Goal: Task Accomplishment & Management: Manage account settings

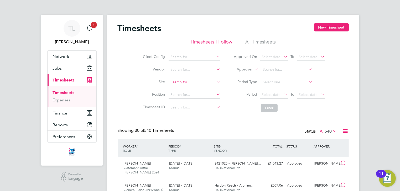
click at [184, 82] on input at bounding box center [194, 82] width 52 height 7
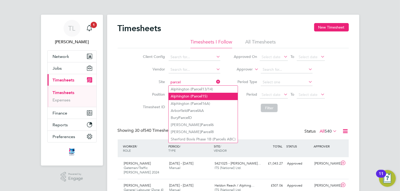
click at [188, 97] on li "Alphington ( Parcel 15)" at bounding box center [202, 96] width 69 height 7
type input "Alphington (Parcel 15)"
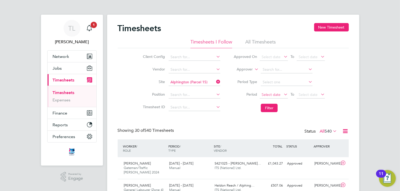
click at [264, 92] on span "Select date" at bounding box center [273, 95] width 28 height 7
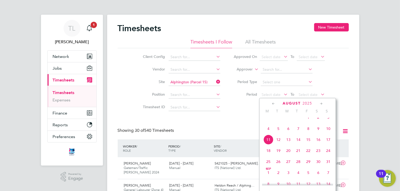
click at [270, 134] on span "4" at bounding box center [268, 129] width 10 height 10
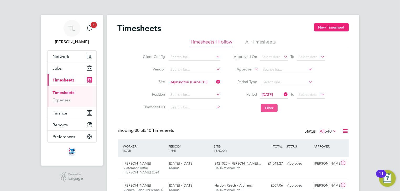
click at [271, 109] on button "Filter" at bounding box center [269, 108] width 17 height 8
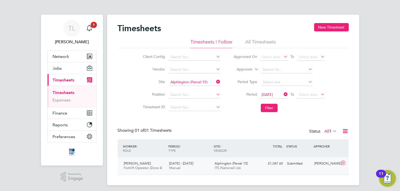
click at [342, 164] on icon at bounding box center [342, 163] width 7 height 4
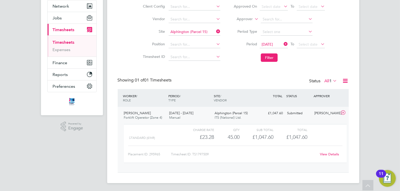
click at [324, 154] on link "View Details" at bounding box center [329, 154] width 19 height 4
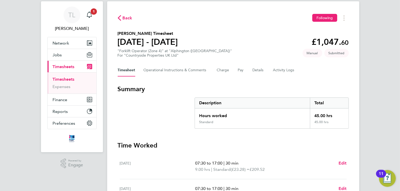
scroll to position [21, 0]
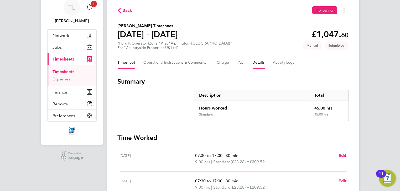
click at [258, 64] on button "Details" at bounding box center [258, 62] width 12 height 13
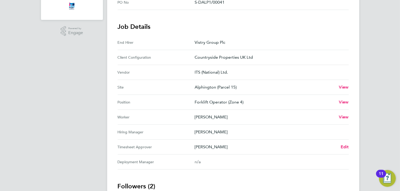
scroll to position [147, 0]
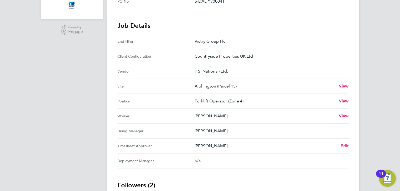
click at [344, 146] on span "Edit" at bounding box center [344, 146] width 8 height 5
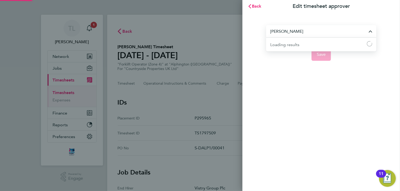
click at [303, 31] on input "[PERSON_NAME]" at bounding box center [321, 31] width 110 height 12
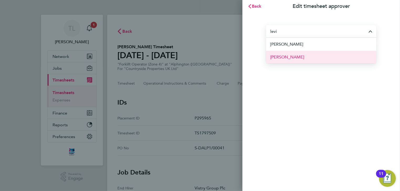
click at [289, 59] on span "[PERSON_NAME]" at bounding box center [287, 57] width 34 height 6
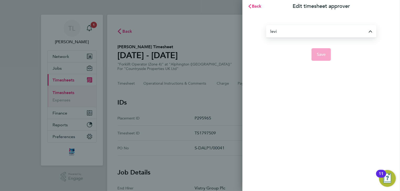
type input "[PERSON_NAME]"
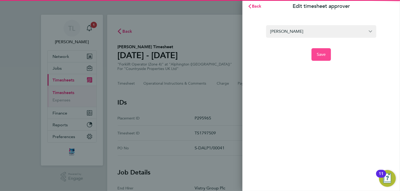
click at [319, 56] on span "Save" at bounding box center [320, 54] width 9 height 5
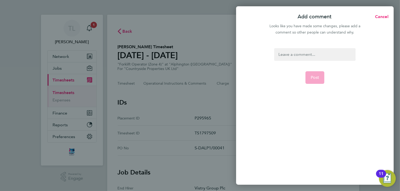
click at [313, 56] on div at bounding box center [314, 54] width 81 height 13
click at [301, 57] on div at bounding box center [314, 54] width 81 height 13
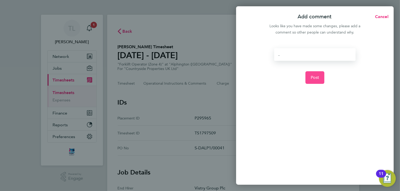
click at [318, 79] on span "Post" at bounding box center [314, 77] width 9 height 5
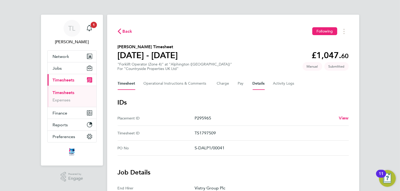
click at [129, 86] on button "Timesheet" at bounding box center [127, 83] width 18 height 13
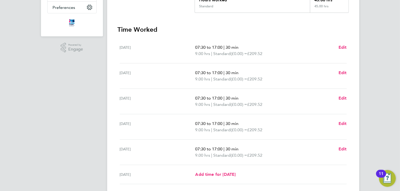
scroll to position [168, 0]
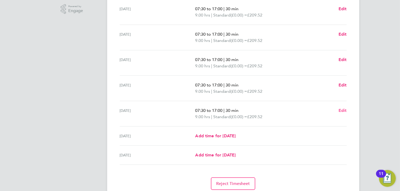
click at [341, 110] on span "Edit" at bounding box center [342, 110] width 8 height 5
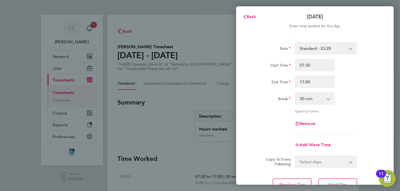
click at [316, 100] on select "0 min 15 min 30 min 45 min 60 min 75 min 90 min" at bounding box center [311, 99] width 33 height 12
click at [295, 93] on select "0 min 15 min 30 min 45 min 60 min 75 min 90 min" at bounding box center [311, 99] width 33 height 12
click at [314, 100] on select "0 min 15 min 30 min 45 min 60 min 75 min 90 min" at bounding box center [311, 99] width 33 height 12
select select "30"
click at [295, 93] on select "0 min 15 min 30 min 45 min 60 min 75 min 90 min" at bounding box center [311, 99] width 33 height 12
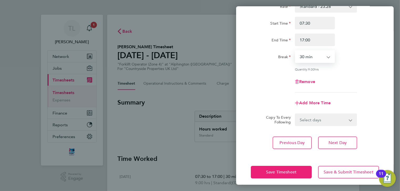
scroll to position [45, 0]
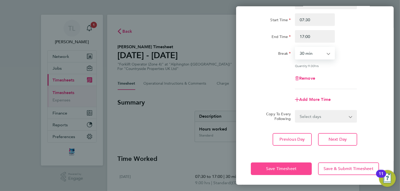
click at [296, 167] on button "Save Timesheet" at bounding box center [281, 169] width 61 height 13
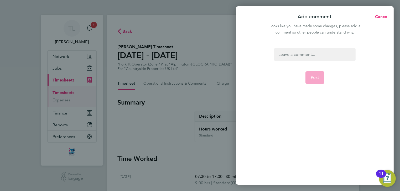
click at [301, 55] on div at bounding box center [314, 54] width 81 height 13
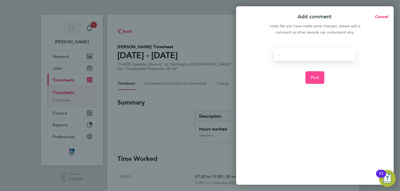
click at [314, 75] on button "Post" at bounding box center [314, 77] width 19 height 13
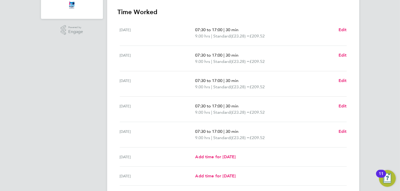
scroll to position [187, 0]
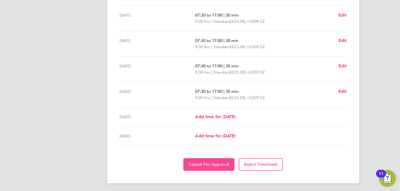
click at [217, 165] on span "Submit For Approval" at bounding box center [208, 164] width 41 height 5
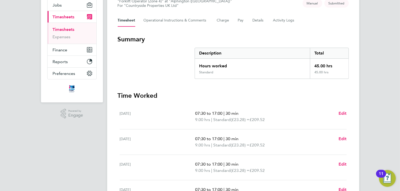
scroll to position [0, 0]
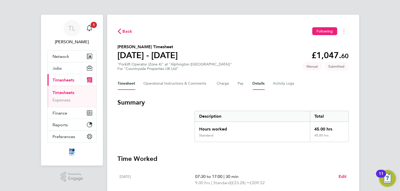
click at [258, 83] on button "Details" at bounding box center [258, 83] width 12 height 13
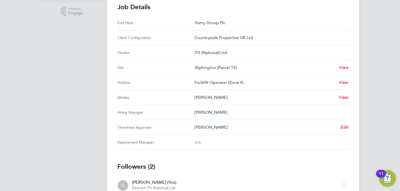
scroll to position [168, 0]
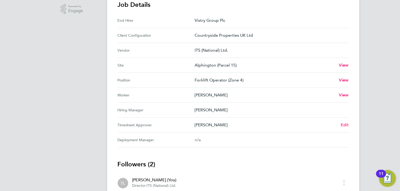
click at [346, 126] on span "Edit" at bounding box center [344, 125] width 8 height 5
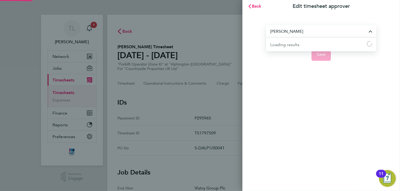
click at [367, 32] on input "[PERSON_NAME]" at bounding box center [321, 31] width 110 height 12
type input "mike p"
click at [254, 7] on span "Back" at bounding box center [257, 6] width 10 height 5
